Goal: Transaction & Acquisition: Subscribe to service/newsletter

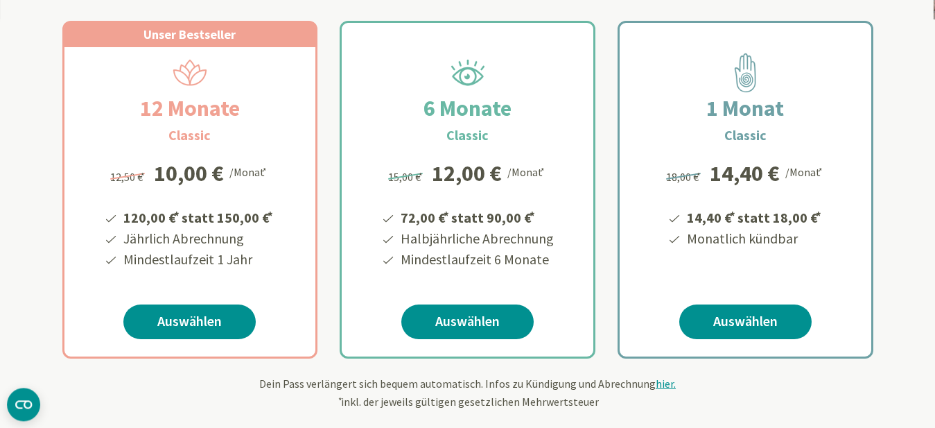
scroll to position [212, 0]
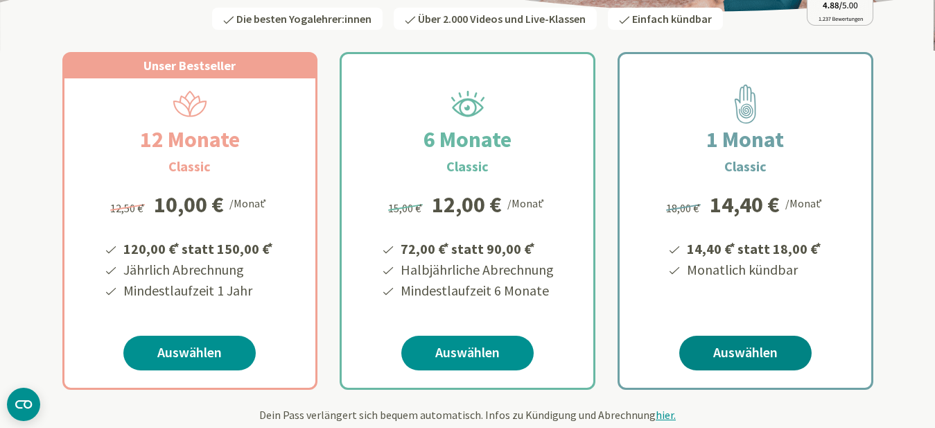
click at [762, 362] on link "Auswählen" at bounding box center [745, 352] width 132 height 35
